Goal: Obtain resource: Obtain resource

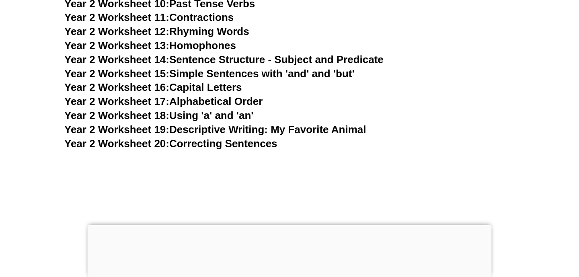
scroll to position [2355, 0]
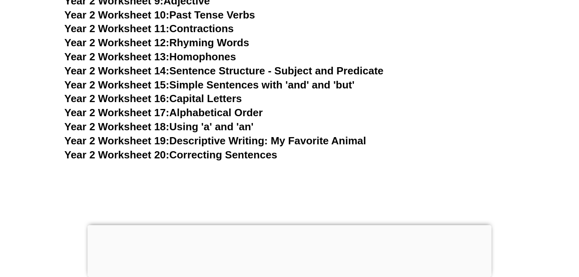
click at [208, 82] on link "Year 2 Worksheet 15: Simple Sentences with 'and' and 'but'" at bounding box center [209, 85] width 290 height 12
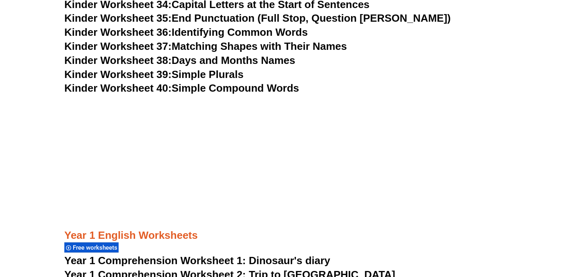
scroll to position [810, 0]
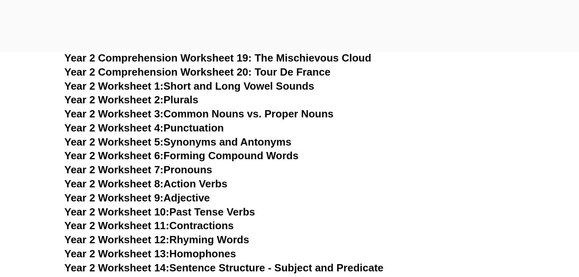
scroll to position [2224, 0]
click at [151, 97] on span "Year 2 Worksheet 2:" at bounding box center [113, 99] width 99 height 12
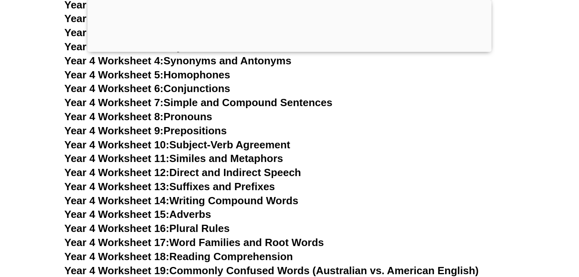
scroll to position [3565, 0]
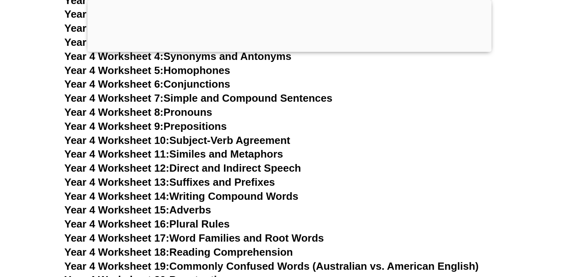
click at [226, 73] on link "Year 4 Worksheet 5: Homophones" at bounding box center [147, 70] width 166 height 12
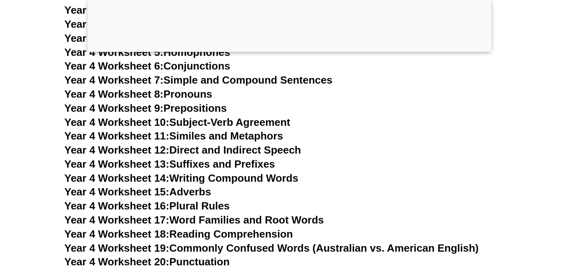
scroll to position [3586, 0]
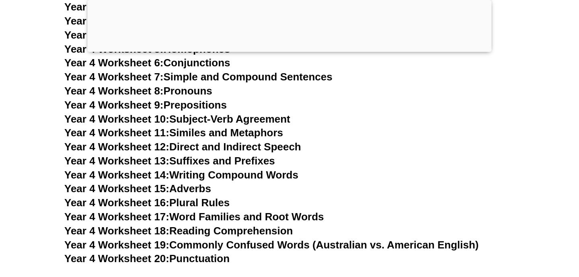
click at [215, 62] on link "Year 4 Worksheet 6: Conjunctions" at bounding box center [147, 63] width 166 height 12
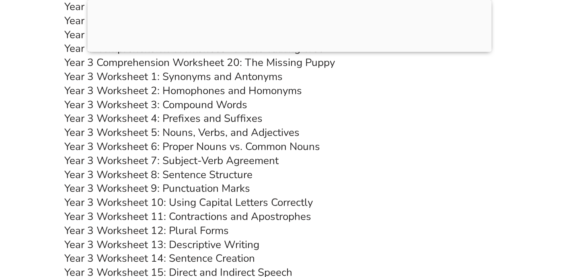
scroll to position [2966, 0]
click at [212, 88] on link "Year 3 Worksheet 2: Homophones and Homonyms" at bounding box center [183, 91] width 238 height 14
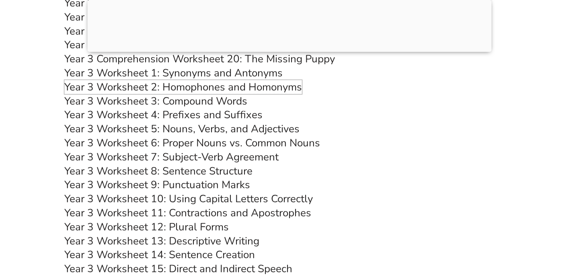
scroll to position [2968, 0]
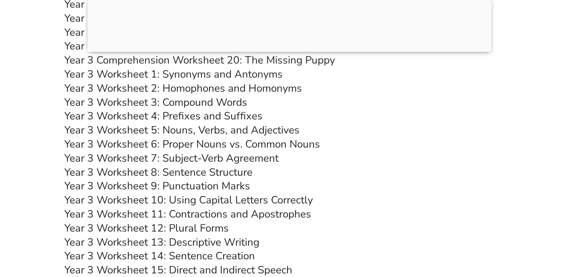
click at [237, 104] on link "Year 3 Worksheet 3: Compound Words" at bounding box center [155, 102] width 183 height 14
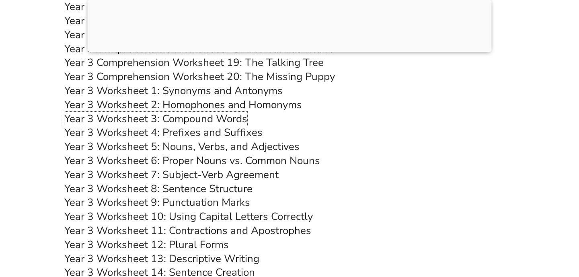
scroll to position [2938, 0]
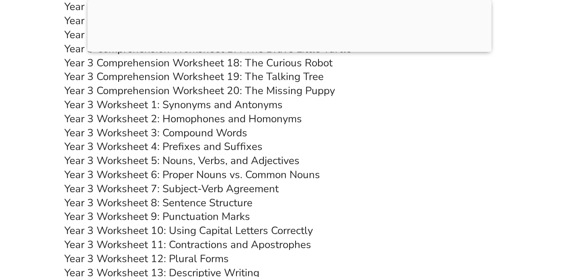
click at [235, 148] on link "Year 3 Worksheet 4: Prefixes and Suffixes" at bounding box center [163, 147] width 198 height 14
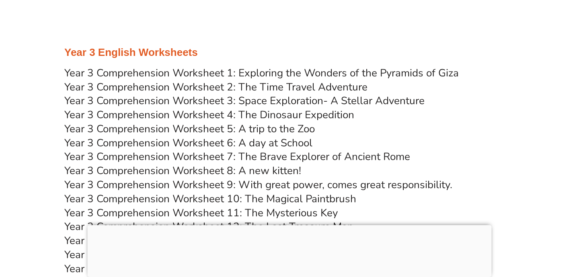
scroll to position [2706, 0]
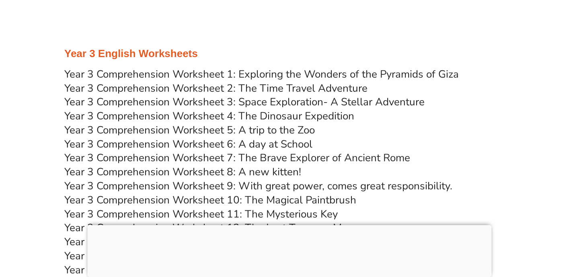
click at [282, 89] on link "Year 3 Comprehension Worksheet 2: The Time Travel Adventure" at bounding box center [215, 88] width 303 height 14
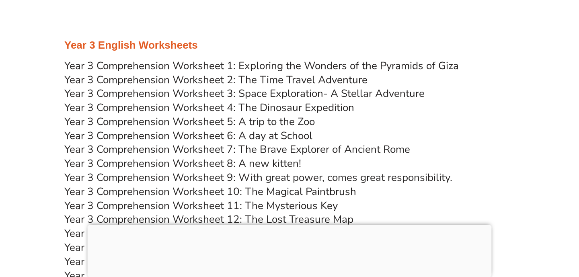
click at [224, 161] on link "Year 3 Comprehension Worksheet 8: A new kitten!" at bounding box center [182, 163] width 237 height 14
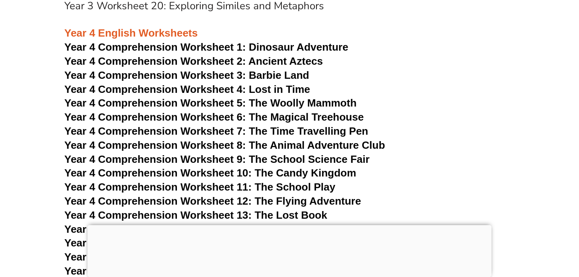
scroll to position [3321, 0]
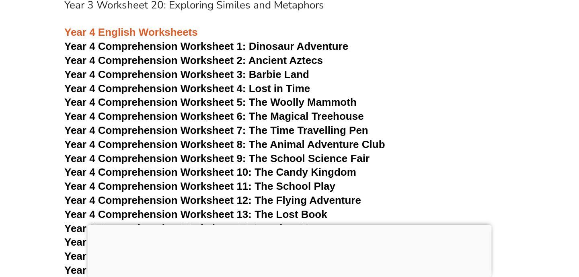
click at [263, 88] on span "Year 4 Comprehension Worksheet 4: Lost in Time" at bounding box center [187, 88] width 246 height 12
